Goal: Transaction & Acquisition: Obtain resource

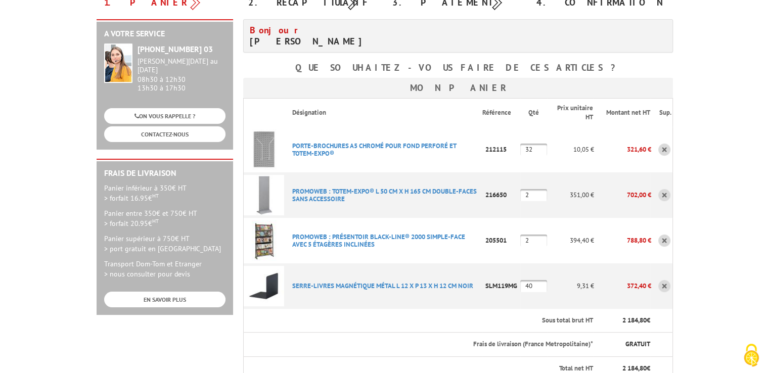
scroll to position [152, 0]
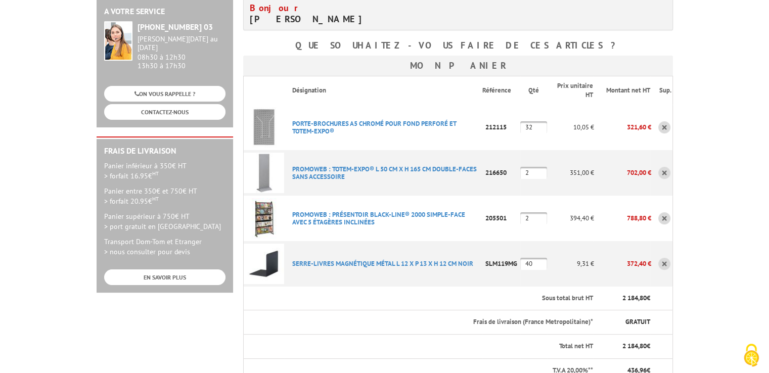
drag, startPoint x: 538, startPoint y: 127, endPoint x: 518, endPoint y: 128, distance: 19.8
click at [518, 128] on tr "PORTE-BROCHURES A5 CHROMé POUR FOND PERFORé ET TOTEM-EXPO® Code promo non activ…" at bounding box center [457, 128] width 429 height 46
click at [559, 145] on td "10,05 €" at bounding box center [570, 128] width 47 height 46
click at [534, 128] on input "41" at bounding box center [534, 127] width 27 height 12
type input "4"
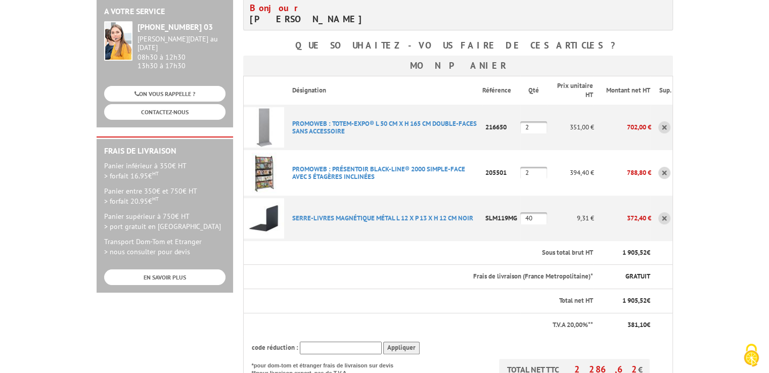
drag, startPoint x: 530, startPoint y: 128, endPoint x: 522, endPoint y: 120, distance: 11.5
click at [521, 126] on input "2" at bounding box center [534, 127] width 27 height 12
click at [547, 142] on td "35" at bounding box center [534, 128] width 27 height 46
drag, startPoint x: 540, startPoint y: 128, endPoint x: 516, endPoint y: 126, distance: 24.3
click at [516, 126] on tr "PROMOWEB : TOTEM-EXPO® L 50 CM X H 165 CM DOUBLE-FACES SANS ACCESSOIRE Code pro…" at bounding box center [457, 128] width 429 height 46
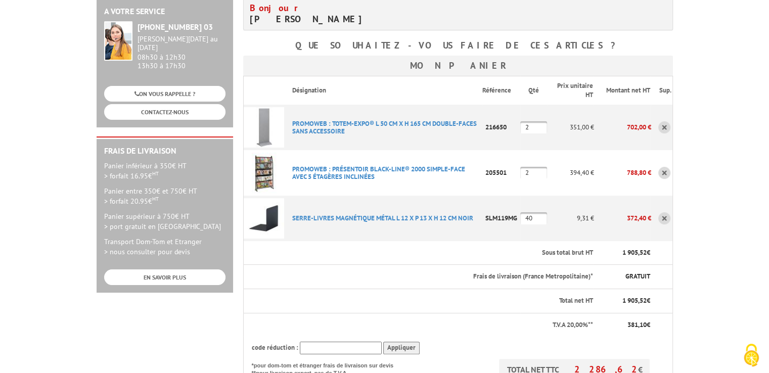
type input "2"
click at [538, 145] on td "2" at bounding box center [534, 128] width 27 height 46
drag, startPoint x: 538, startPoint y: 219, endPoint x: 522, endPoint y: 219, distance: 16.2
click at [522, 219] on input "40" at bounding box center [534, 218] width 27 height 12
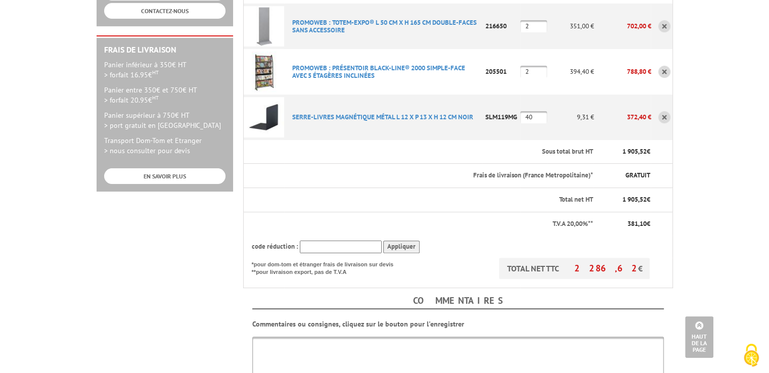
scroll to position [202, 0]
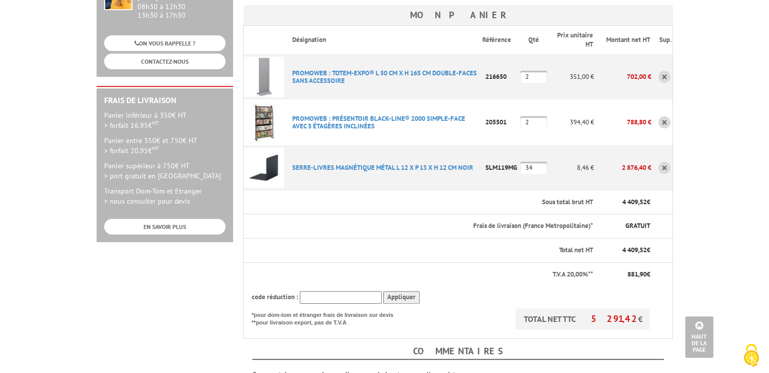
type input "3"
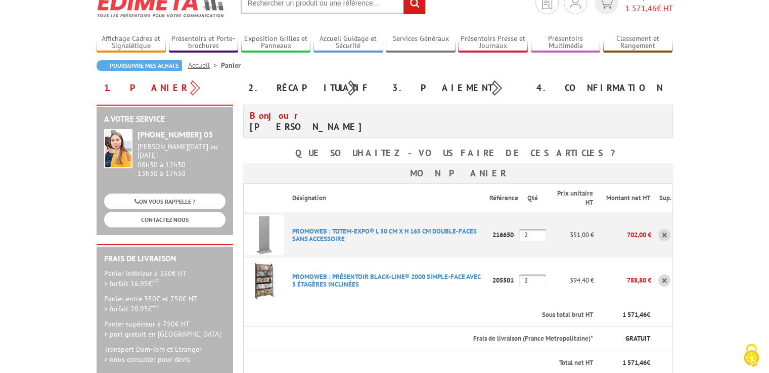
scroll to position [0, 0]
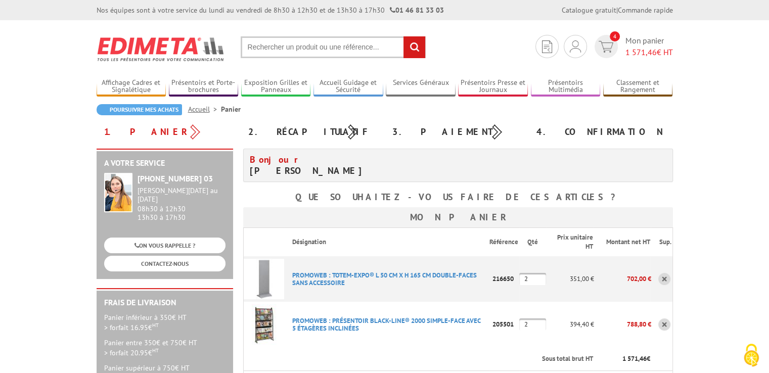
drag, startPoint x: 138, startPoint y: 132, endPoint x: 195, endPoint y: 120, distance: 58.2
click at [148, 130] on div "1. Panier" at bounding box center [169, 132] width 144 height 18
click at [198, 129] on div "1. Panier" at bounding box center [169, 132] width 144 height 18
click at [168, 108] on link "Poursuivre mes achats" at bounding box center [139, 109] width 85 height 11
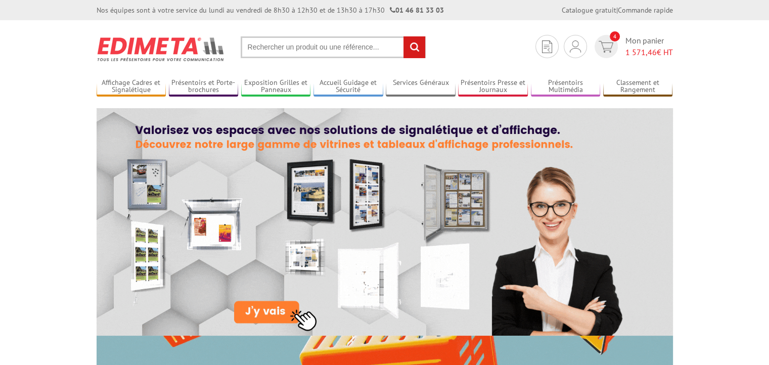
drag, startPoint x: 0, startPoint y: 0, endPoint x: 286, endPoint y: 45, distance: 289.8
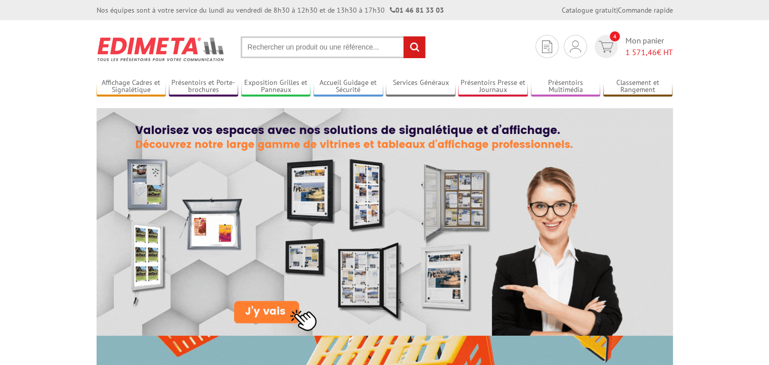
click at [286, 45] on input "text" at bounding box center [333, 47] width 185 height 22
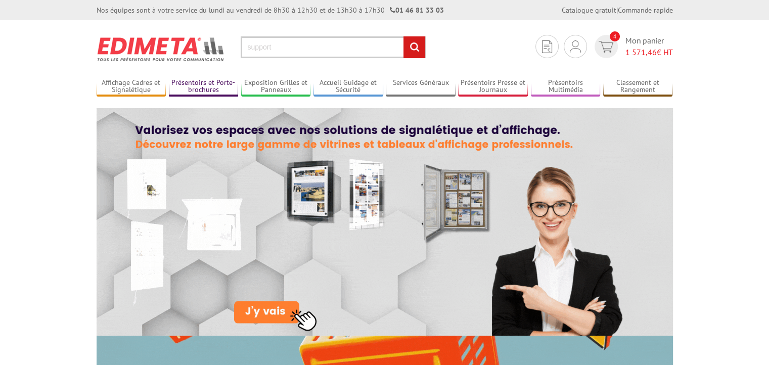
type input "support"
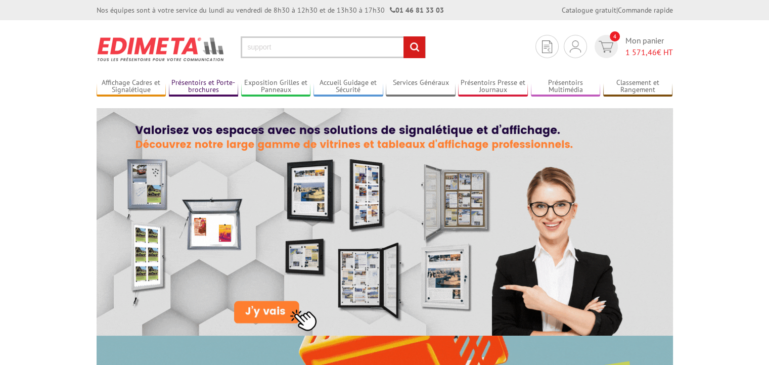
click at [200, 87] on link "Présentoirs et Porte-brochures" at bounding box center [204, 86] width 70 height 17
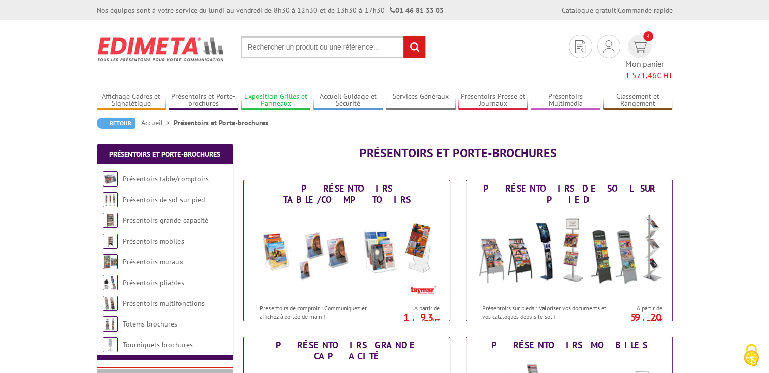
click at [271, 92] on link "Exposition Grilles et Panneaux" at bounding box center [276, 100] width 70 height 17
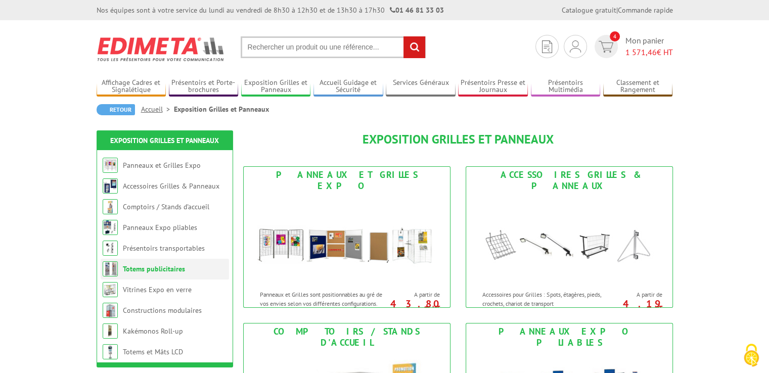
click at [148, 272] on link "Totems publicitaires" at bounding box center [154, 269] width 62 height 9
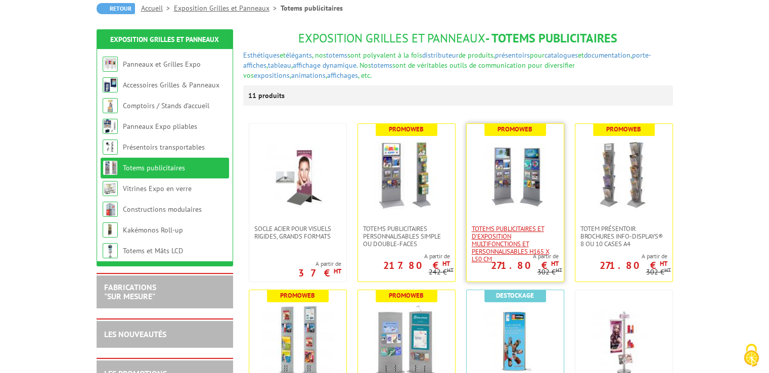
click at [494, 246] on span "Totems publicitaires et d'exposition multifonctions et personnalisables H165 x …" at bounding box center [515, 244] width 87 height 38
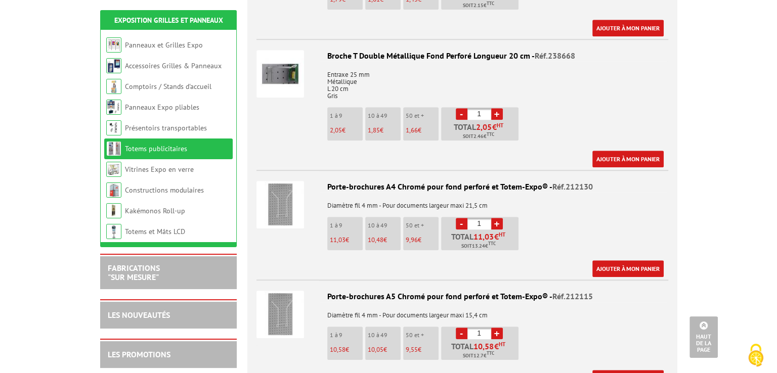
scroll to position [759, 0]
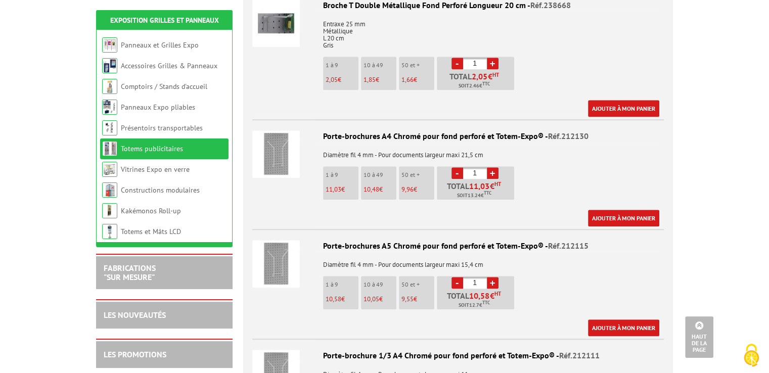
drag, startPoint x: 480, startPoint y: 256, endPoint x: 468, endPoint y: 253, distance: 11.5
click at [469, 277] on input "1" at bounding box center [475, 283] width 24 height 12
type input "40"
click at [626, 320] on link "Ajouter à mon panier" at bounding box center [623, 328] width 71 height 17
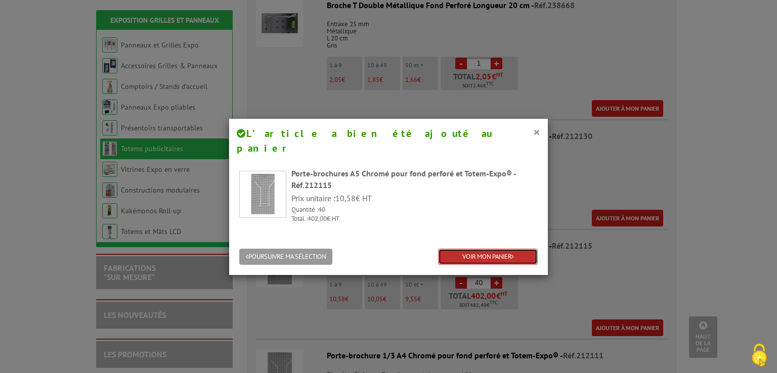
click at [469, 249] on link "VOIR MON PANIER" at bounding box center [488, 257] width 100 height 17
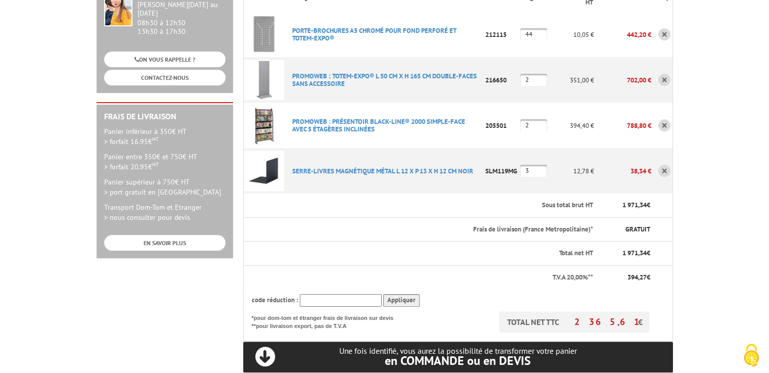
scroll to position [202, 0]
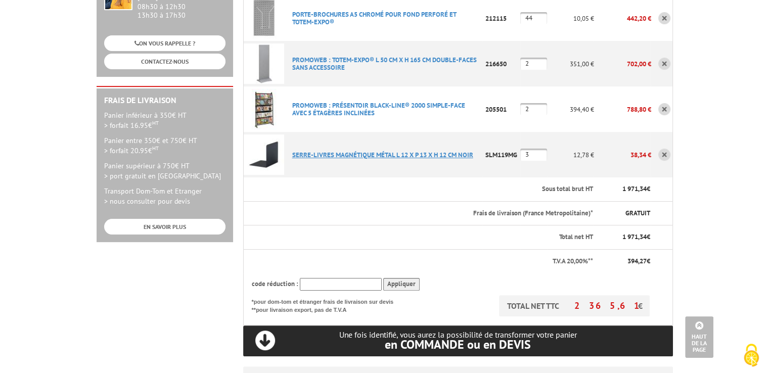
click at [390, 156] on link "SERRE-LIVRES MAGNéTIQUE MéTAL L 12 X P 13 X H 12 CM NOIR" at bounding box center [382, 155] width 181 height 9
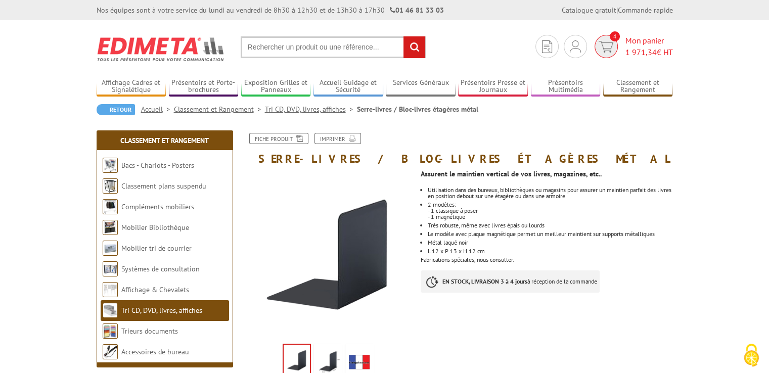
click at [640, 51] on span "1 971,34" at bounding box center [641, 52] width 31 height 10
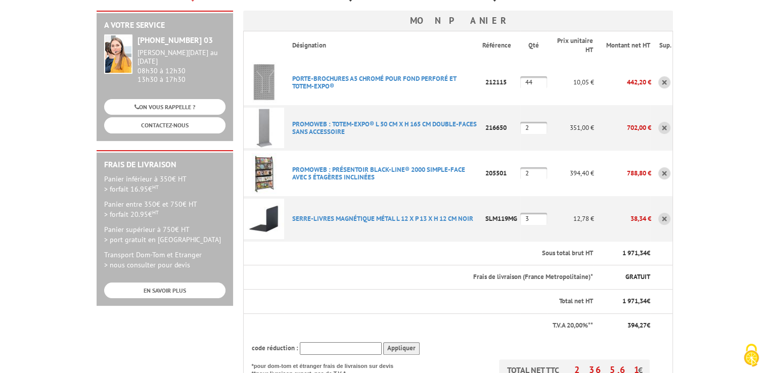
click at [266, 115] on img at bounding box center [264, 128] width 40 height 40
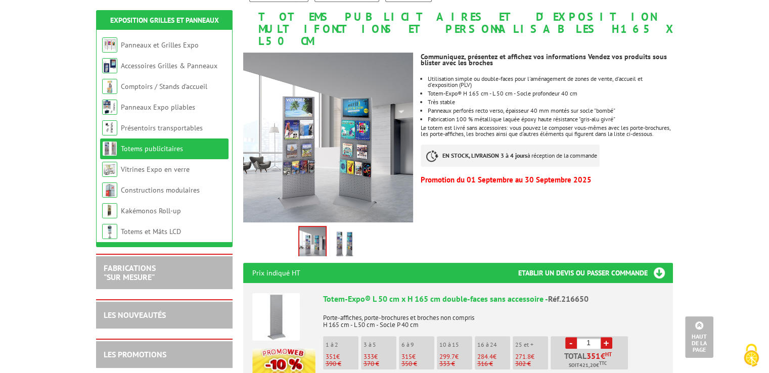
scroll to position [101, 0]
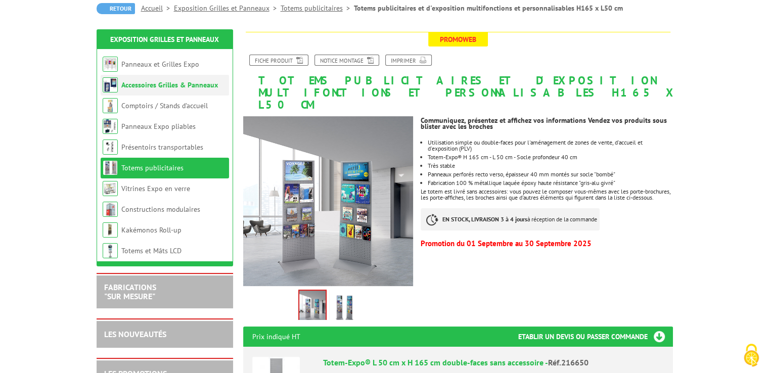
click at [181, 87] on link "Accessoires Grilles & Panneaux" at bounding box center [169, 84] width 97 height 9
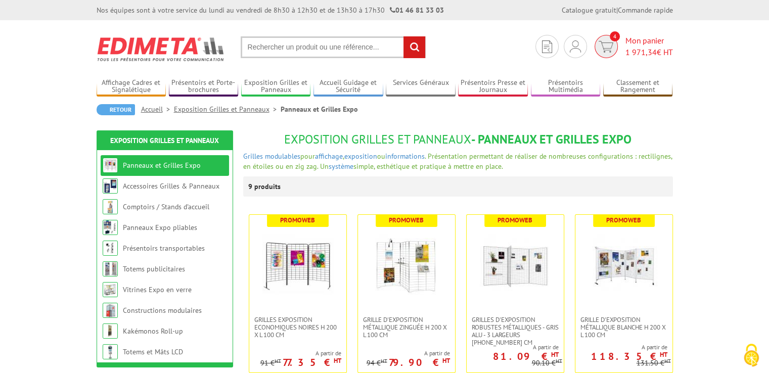
click at [635, 53] on span "1 971,34" at bounding box center [641, 52] width 31 height 10
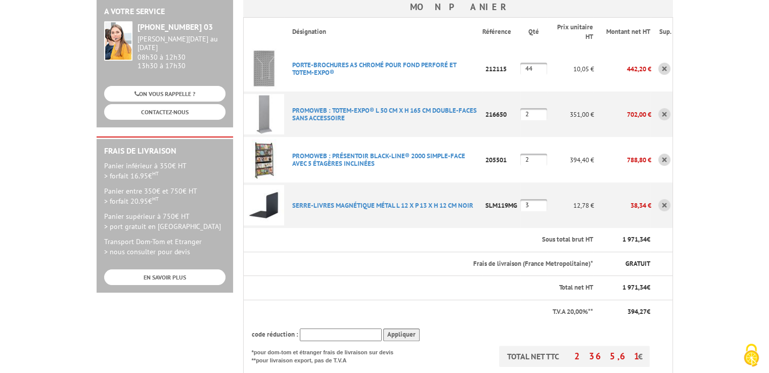
scroll to position [202, 0]
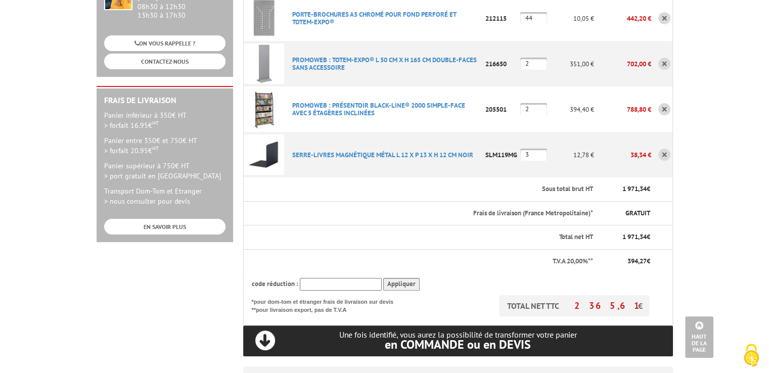
click at [537, 16] on input "44" at bounding box center [534, 18] width 27 height 12
type input "40"
click at [729, 142] on body "Nos équipes sont à votre service du [DATE] au [DATE] de 8h30 à 12h30 et de 13h3…" at bounding box center [384, 291] width 769 height 987
click at [308, 62] on link "PROMOWEB : TOTEM-EXPO® L 50 CM X H 165 CM DOUBLE-FACES SANS ACCESSOIRE" at bounding box center [384, 64] width 185 height 16
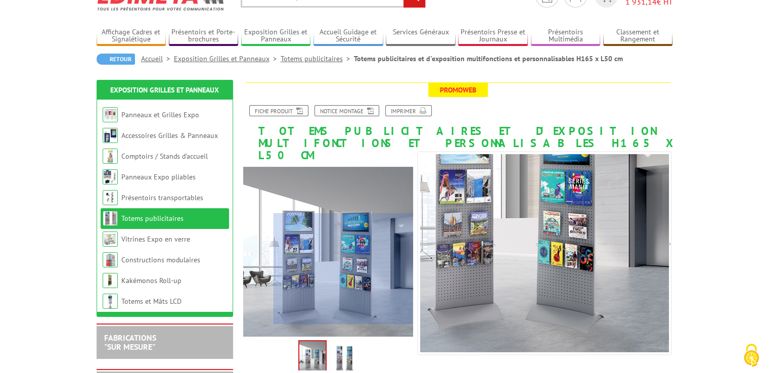
click at [346, 270] on div at bounding box center [344, 268] width 140 height 111
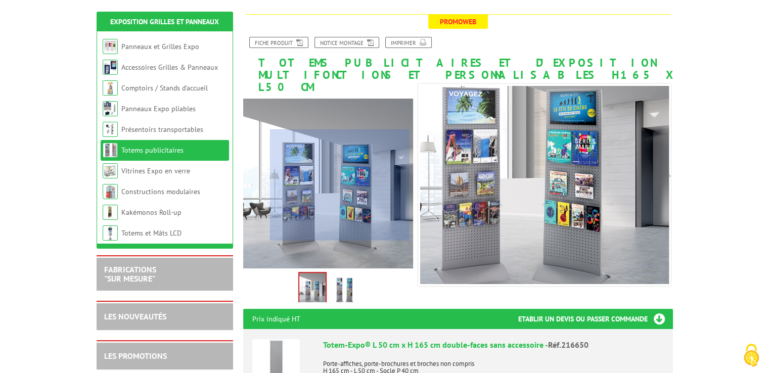
scroll to position [101, 0]
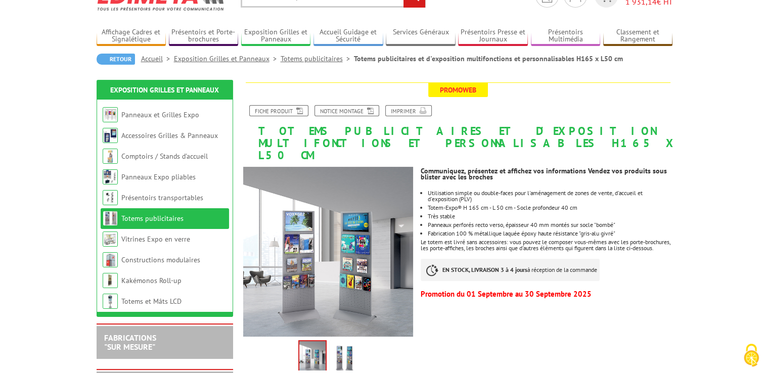
scroll to position [0, 0]
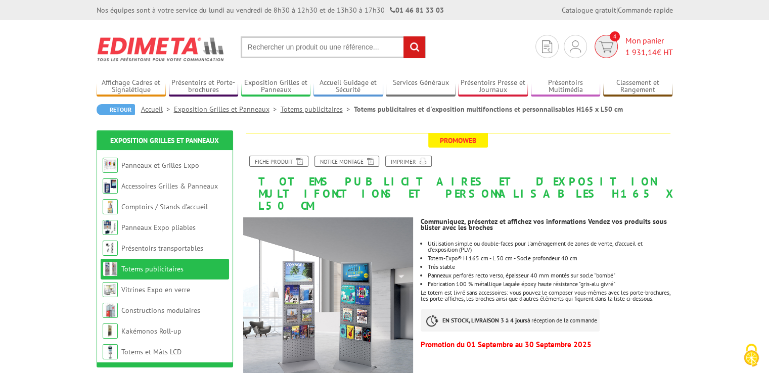
click at [633, 44] on span "Mon panier 1 931,14 € HT" at bounding box center [650, 46] width 48 height 23
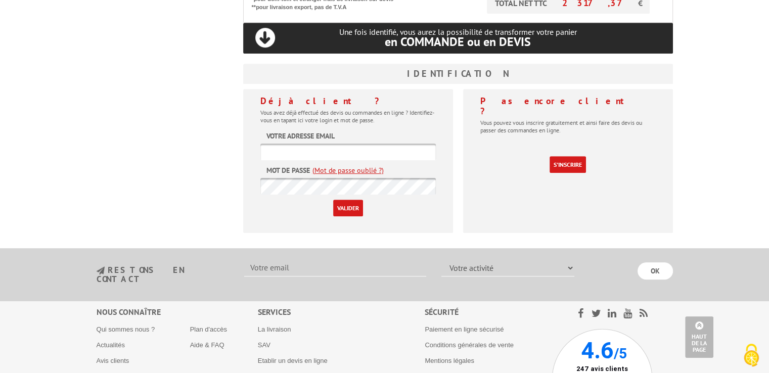
scroll to position [506, 0]
click at [332, 152] on input "text" at bounding box center [349, 151] width 176 height 17
type input "ludivine.jorcin@cea.fr"
click at [355, 207] on input "Valider" at bounding box center [348, 207] width 30 height 17
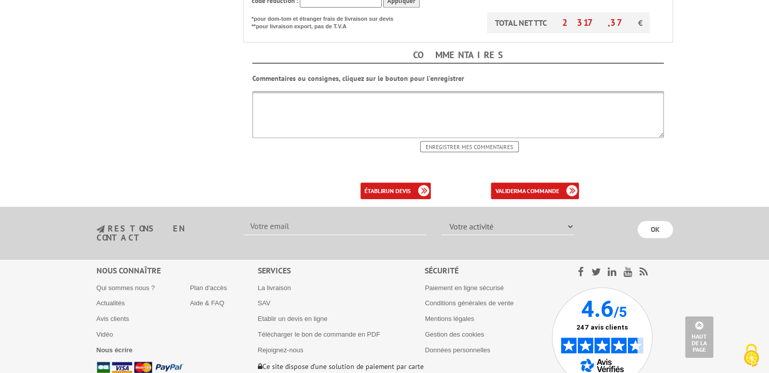
scroll to position [602, 0]
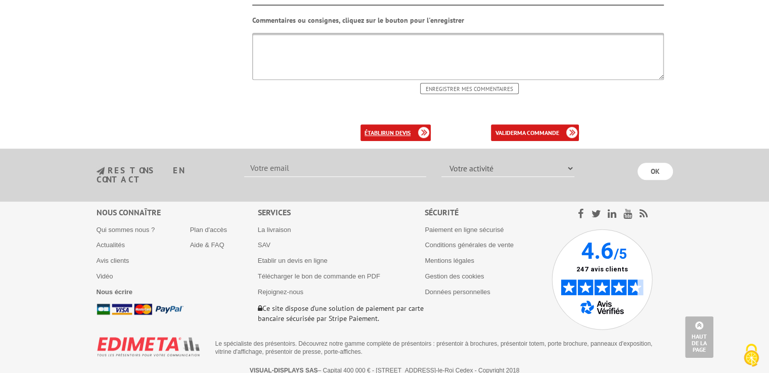
click at [382, 130] on link "établir un devis" at bounding box center [396, 132] width 70 height 17
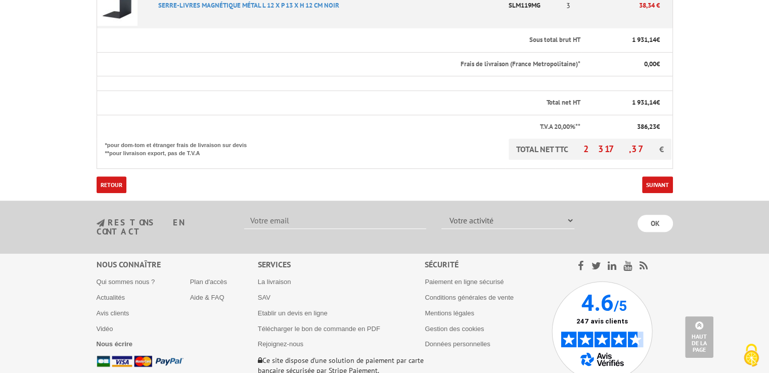
scroll to position [455, 0]
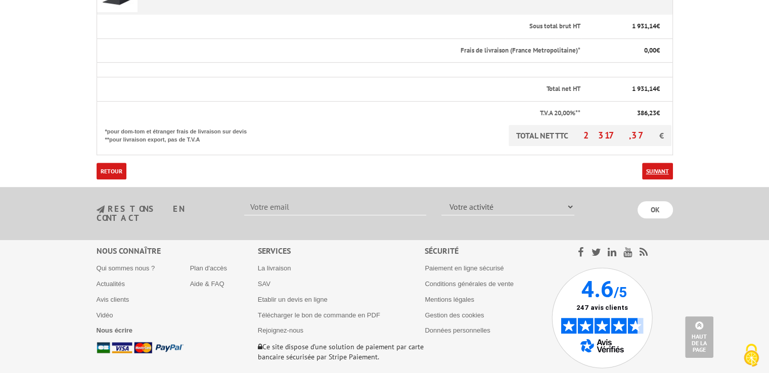
drag, startPoint x: 658, startPoint y: 171, endPoint x: 664, endPoint y: 170, distance: 6.3
click at [658, 171] on link "Suivant" at bounding box center [657, 171] width 31 height 17
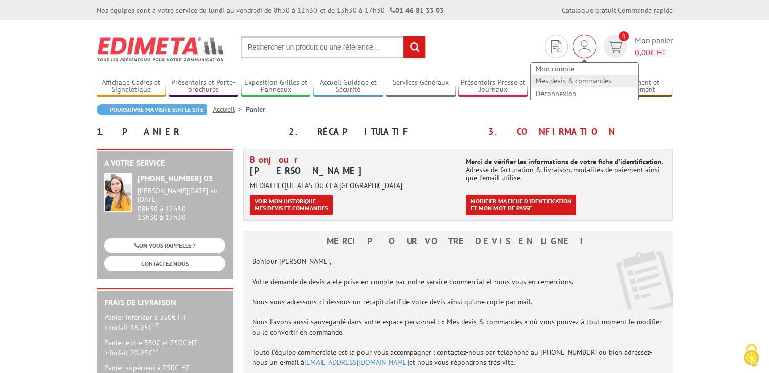
click at [573, 79] on link "Mes devis & commandes" at bounding box center [584, 81] width 107 height 12
